Goal: Task Accomplishment & Management: Use online tool/utility

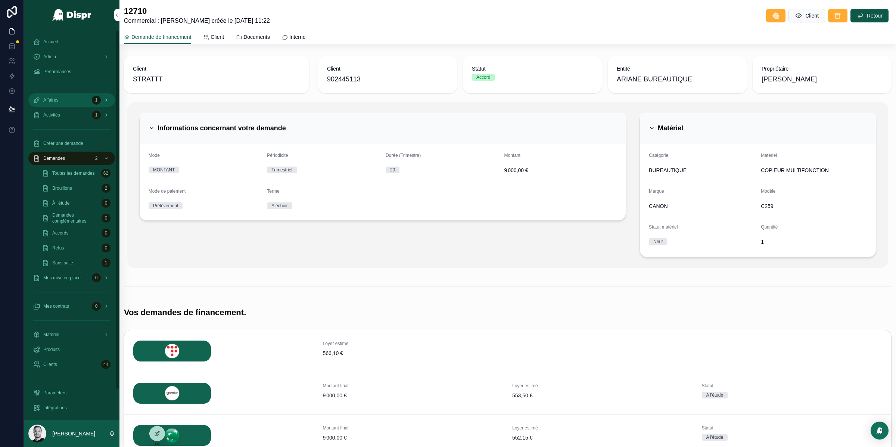
scroll to position [146, 0]
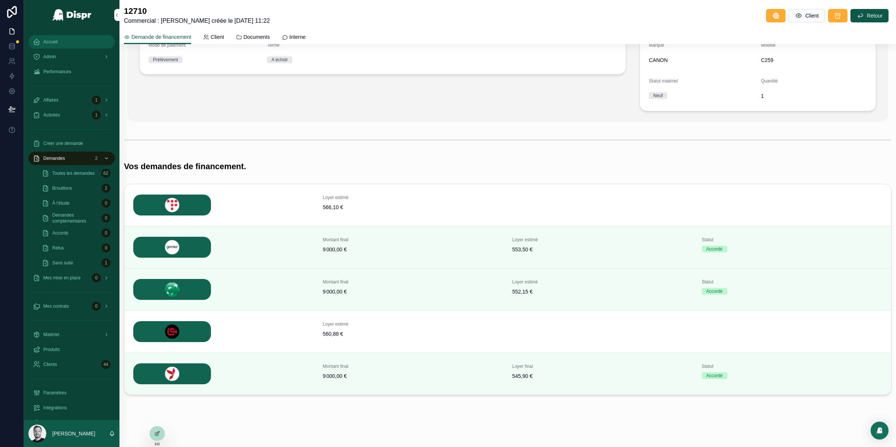
click at [60, 41] on div "Accueil" at bounding box center [72, 42] width 78 height 12
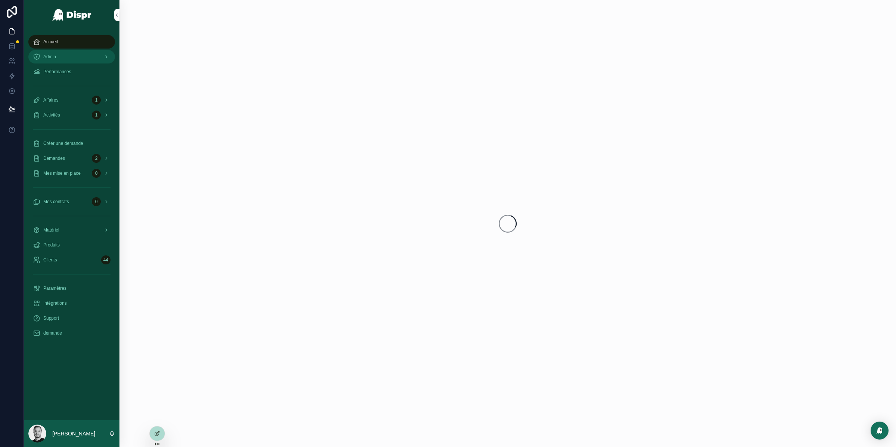
scroll to position [0, 0]
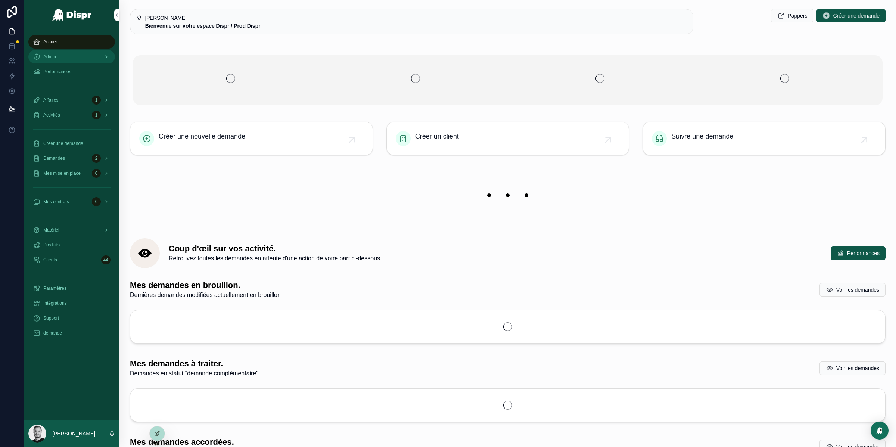
click at [57, 60] on div "Admin" at bounding box center [72, 57] width 78 height 12
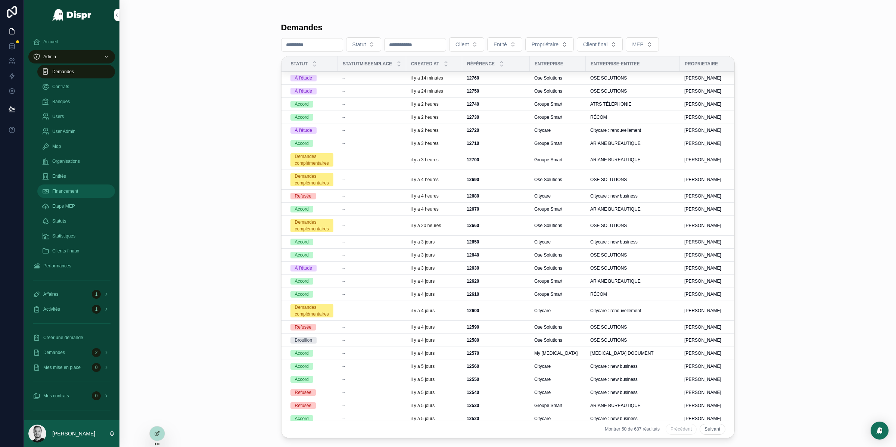
click at [73, 191] on span "Financement" at bounding box center [65, 191] width 26 height 6
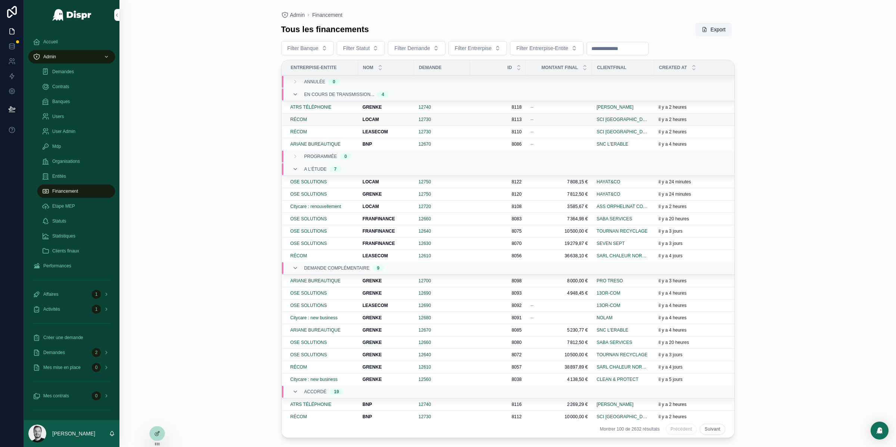
click at [370, 119] on strong "LOCAM" at bounding box center [370, 119] width 16 height 5
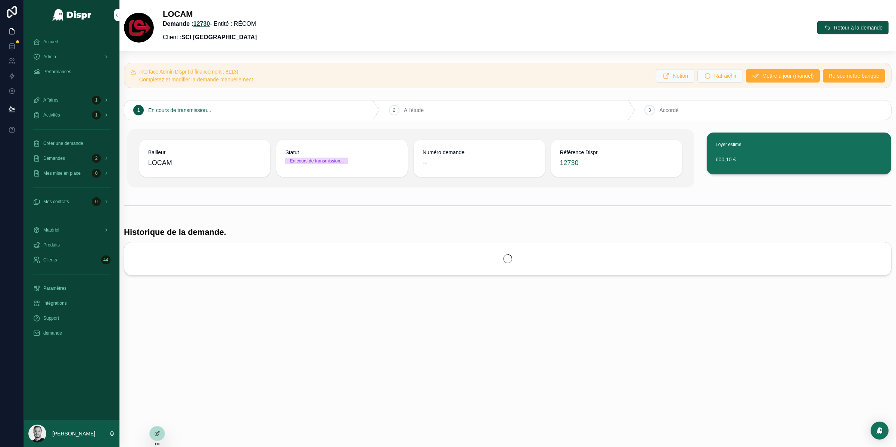
click at [210, 22] on link "12730" at bounding box center [201, 24] width 17 height 6
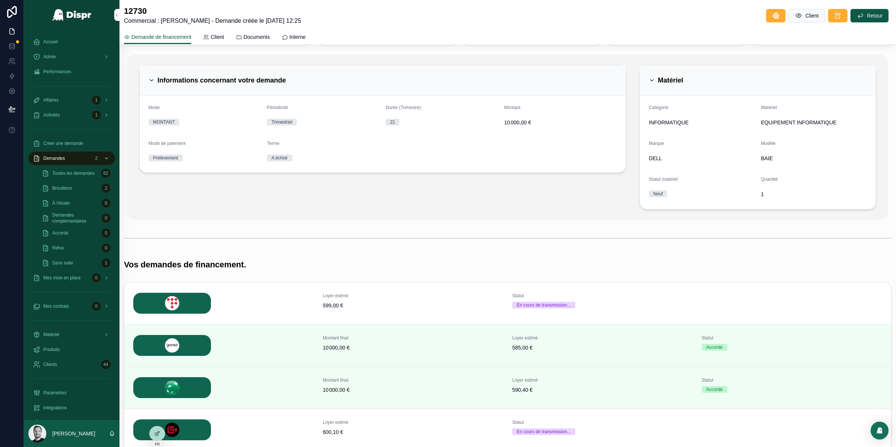
scroll to position [49, 0]
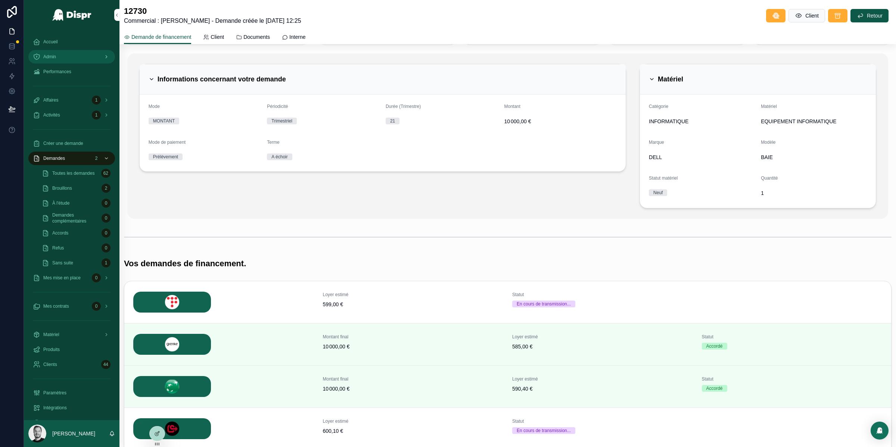
click at [65, 58] on div "Admin" at bounding box center [72, 57] width 78 height 12
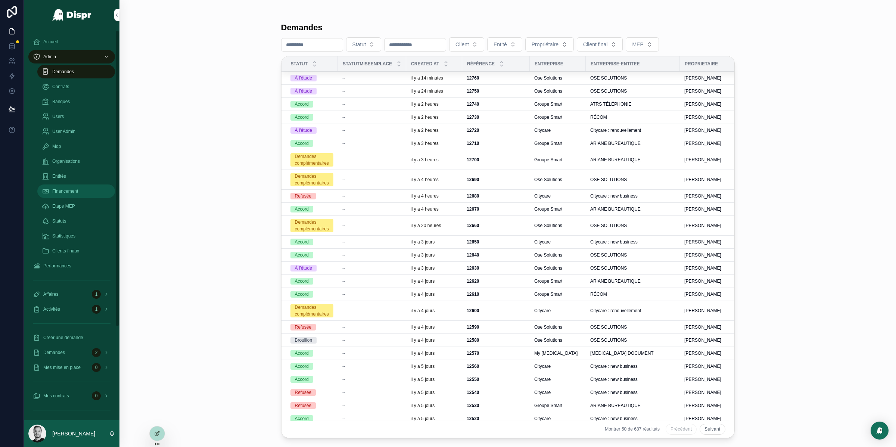
click at [82, 187] on div "Financement" at bounding box center [76, 191] width 69 height 12
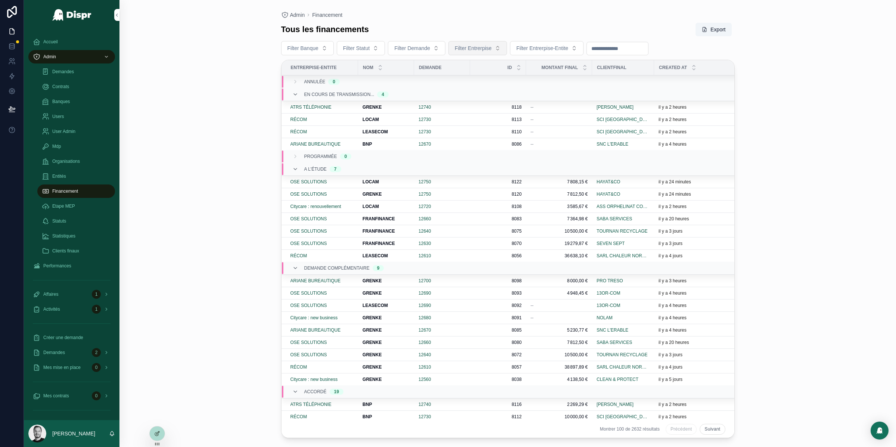
click at [507, 46] on button "Filter Entrerpise" at bounding box center [477, 48] width 59 height 14
click at [562, 47] on span "Filter Entrerpise-Entite" at bounding box center [542, 47] width 52 height 7
type input "**"
click at [546, 75] on div "RÉCOM" at bounding box center [569, 79] width 90 height 12
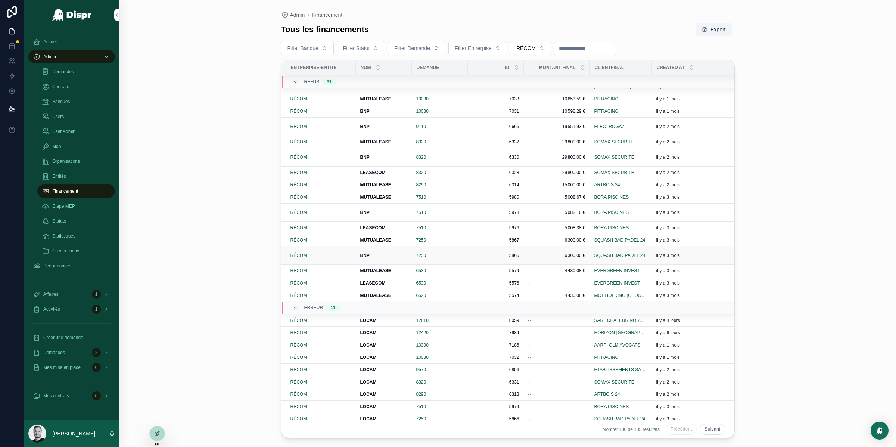
scroll to position [725, 0]
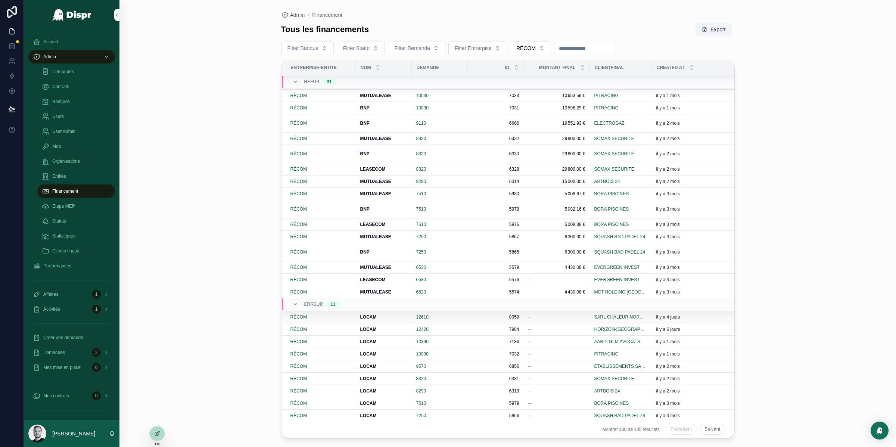
click at [372, 314] on strong "LOCAM" at bounding box center [368, 316] width 16 height 5
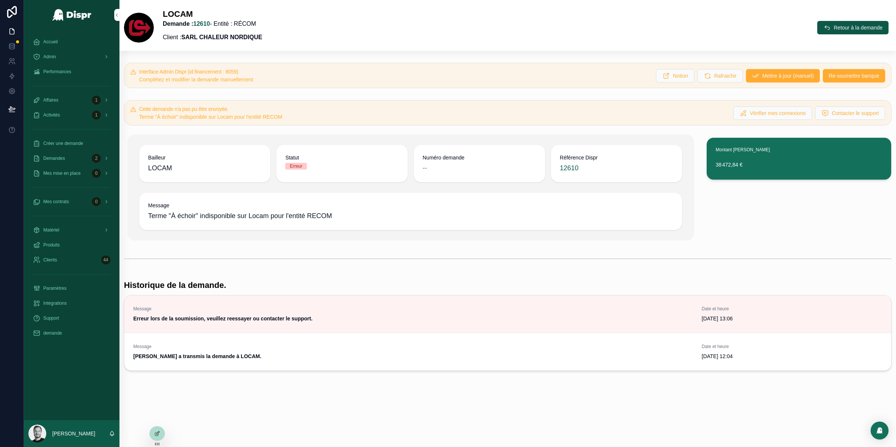
click at [275, 212] on span "Terme "À échoir" indisponible sur Locam pour l'entité RECOM" at bounding box center [410, 216] width 525 height 10
copy span "Terme "À échoir" indisponible sur Locam pour l'entité RECOM"
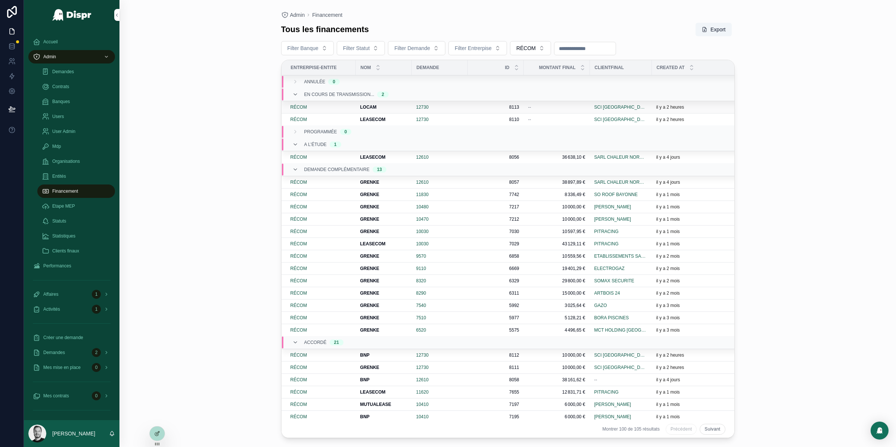
click at [371, 109] on strong "LOCAM" at bounding box center [368, 107] width 16 height 5
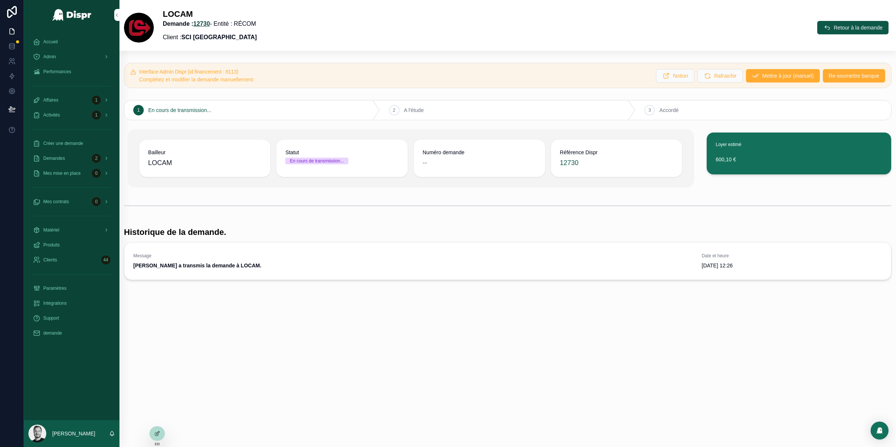
click at [207, 25] on link "12730" at bounding box center [201, 24] width 17 height 6
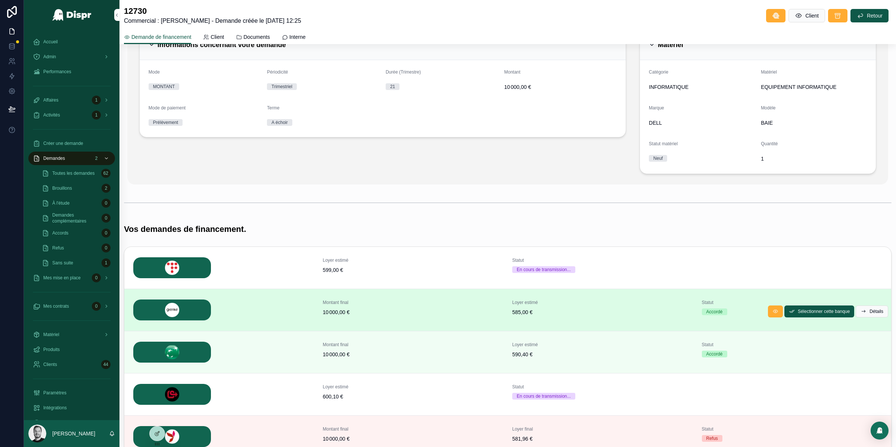
scroll to position [148, 0]
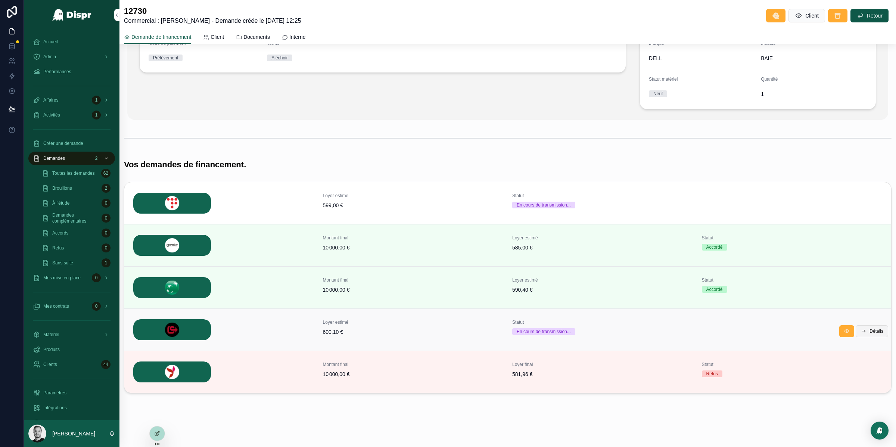
click at [869, 329] on span "Détails" at bounding box center [876, 331] width 14 height 6
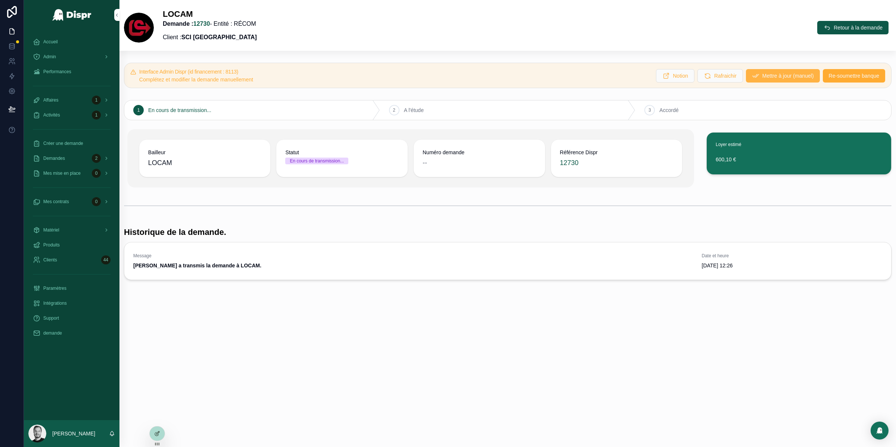
click at [777, 75] on span "Mettre à jour (manuel)" at bounding box center [788, 75] width 52 height 7
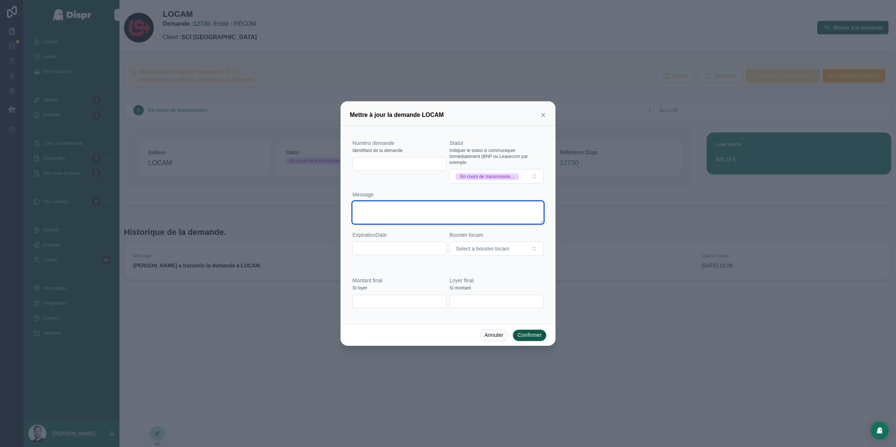
click at [403, 219] on textarea at bounding box center [447, 212] width 191 height 22
paste textarea "**********"
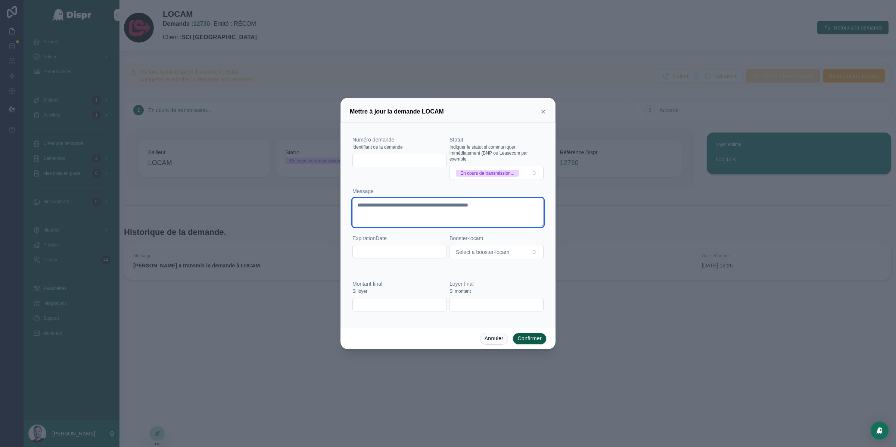
type textarea "**********"
click at [411, 177] on div "Numéro demande Identifiant de la demande" at bounding box center [399, 158] width 94 height 44
click at [476, 172] on div "En cours de transmission..." at bounding box center [487, 173] width 54 height 7
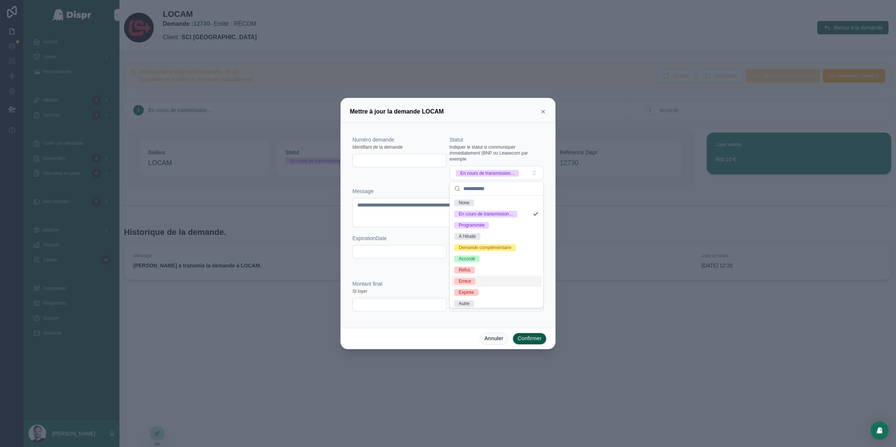
click at [494, 287] on div "Erreur" at bounding box center [496, 280] width 90 height 11
click at [420, 268] on div "**********" at bounding box center [447, 197] width 197 height 144
click at [532, 339] on button "Confirmer" at bounding box center [529, 339] width 34 height 12
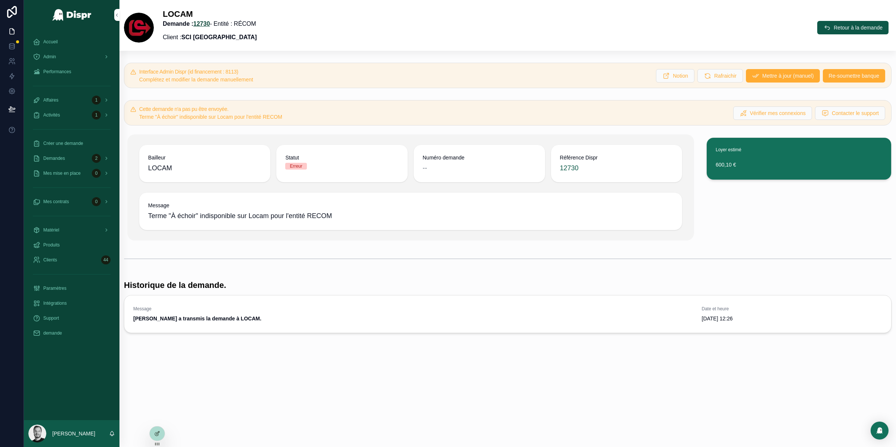
click at [210, 23] on link "12730" at bounding box center [201, 24] width 17 height 6
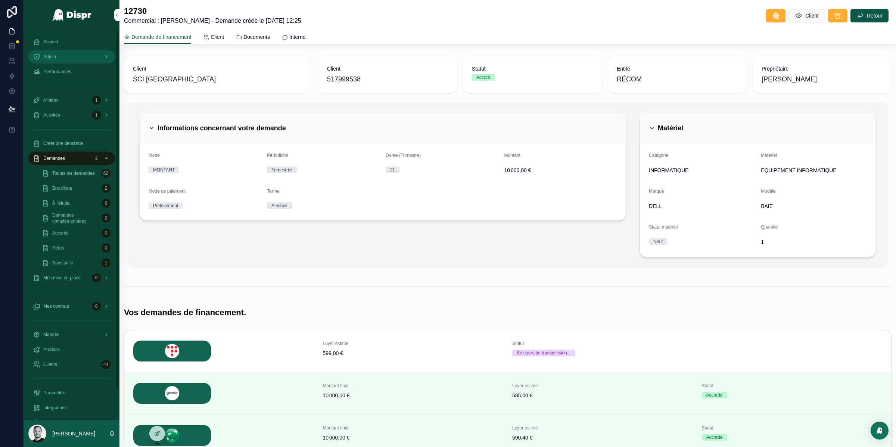
click at [78, 57] on div "Admin" at bounding box center [72, 57] width 78 height 12
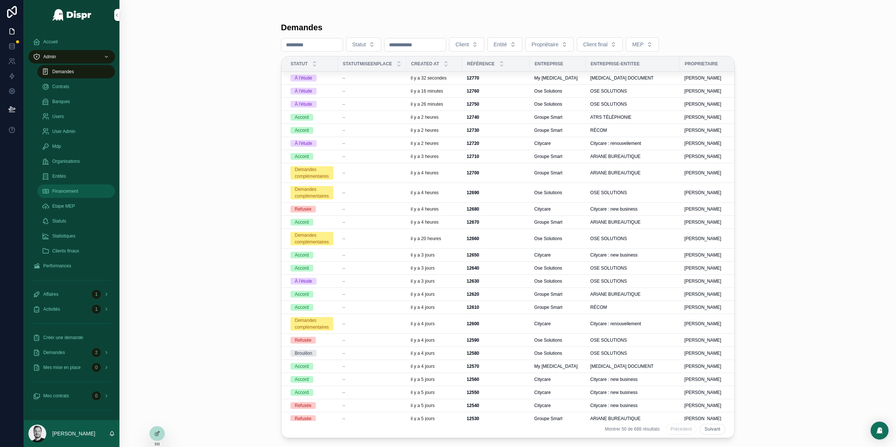
click at [78, 192] on span "Financement" at bounding box center [65, 191] width 26 height 6
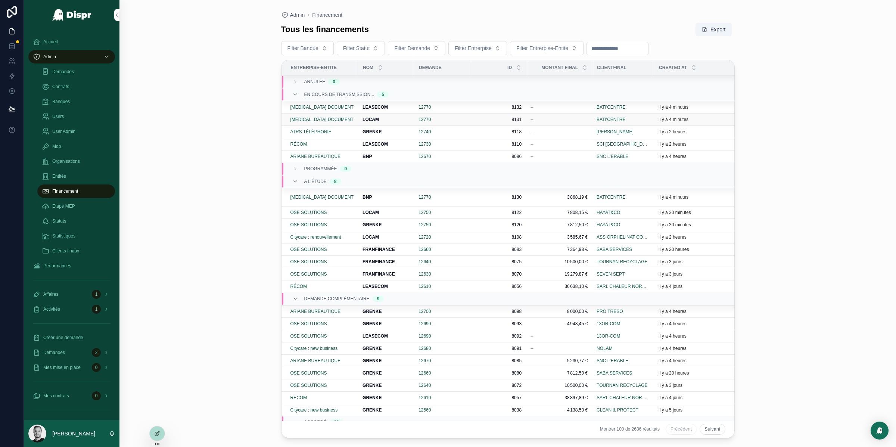
click at [370, 118] on strong "LOCAM" at bounding box center [370, 119] width 16 height 5
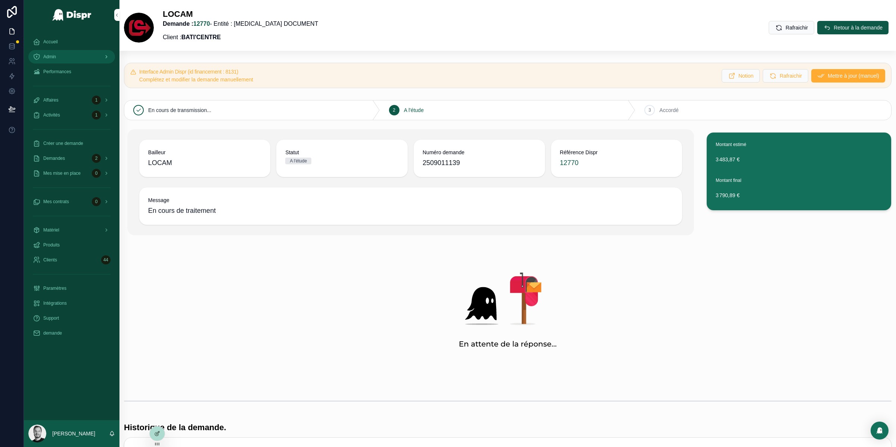
click at [80, 63] on link "Admin" at bounding box center [71, 56] width 87 height 13
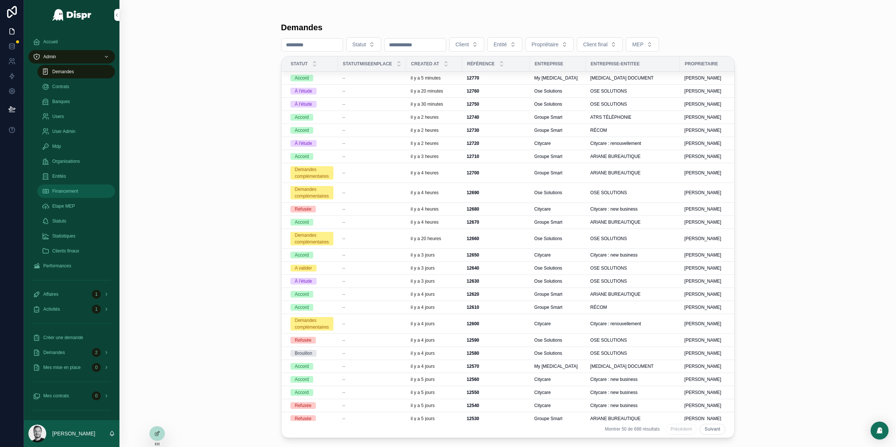
click at [78, 190] on span "Financement" at bounding box center [65, 191] width 26 height 6
